Goal: Navigation & Orientation: Find specific page/section

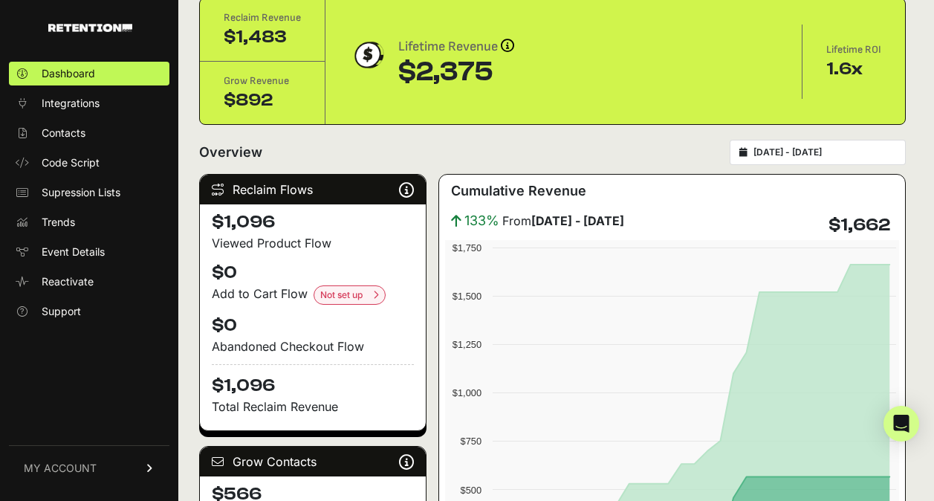
scroll to position [67, 0]
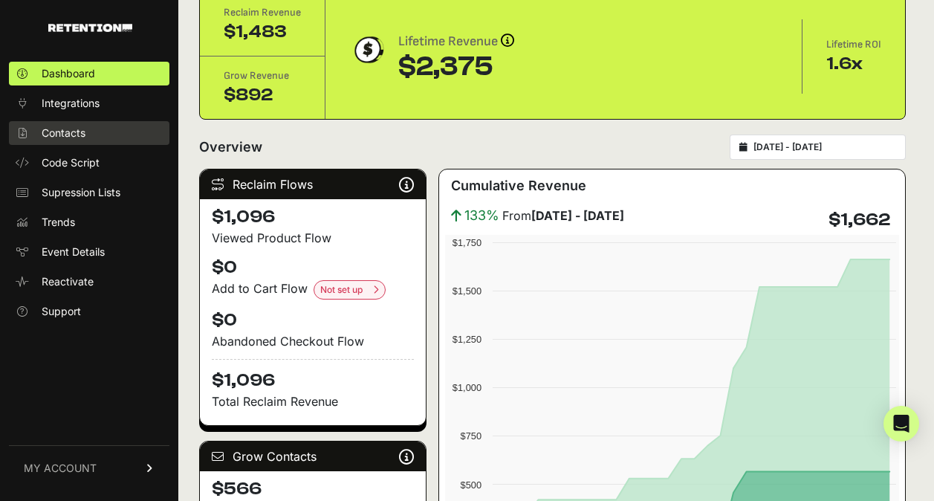
click at [101, 136] on link "Contacts" at bounding box center [89, 133] width 161 height 24
